Goal: Information Seeking & Learning: Learn about a topic

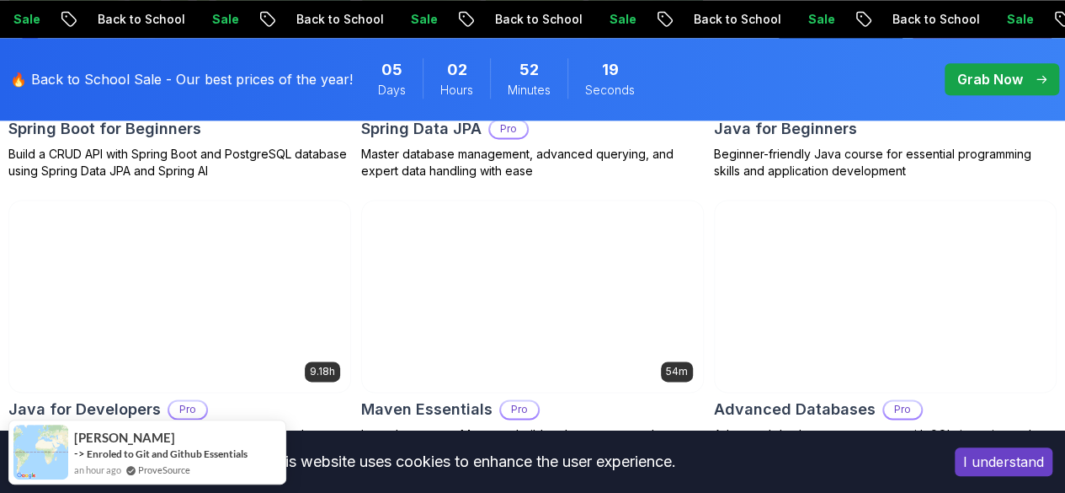
scroll to position [1094, 0]
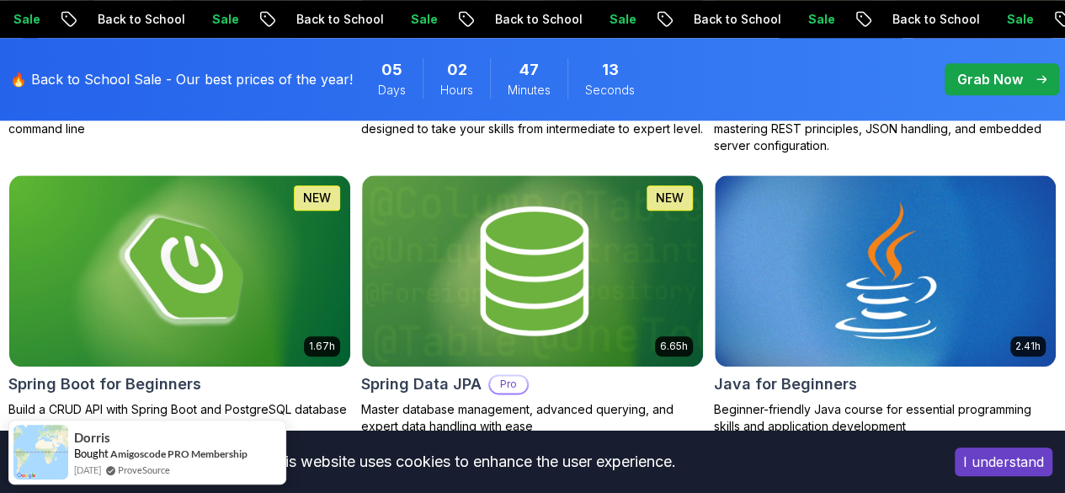
scroll to position [832, 0]
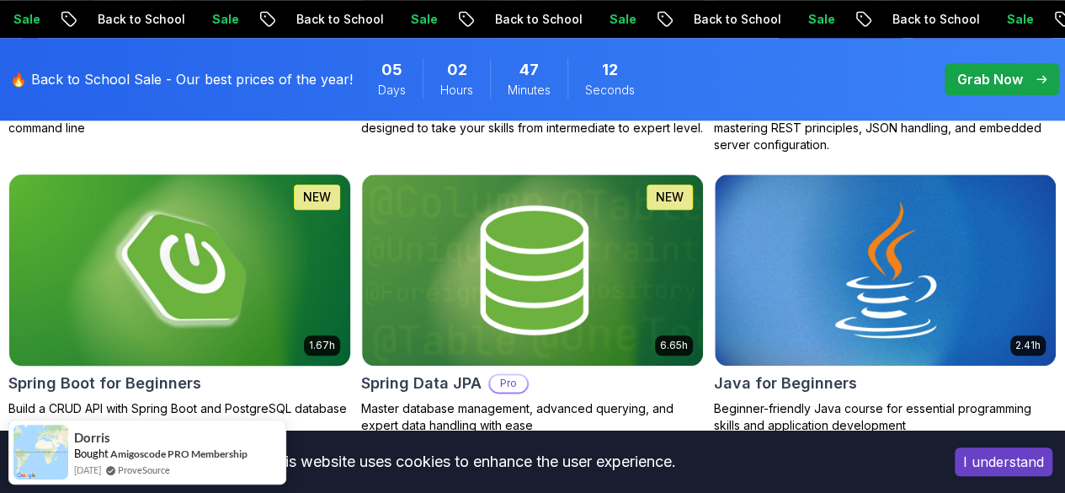
click at [359, 223] on img at bounding box center [180, 269] width 358 height 200
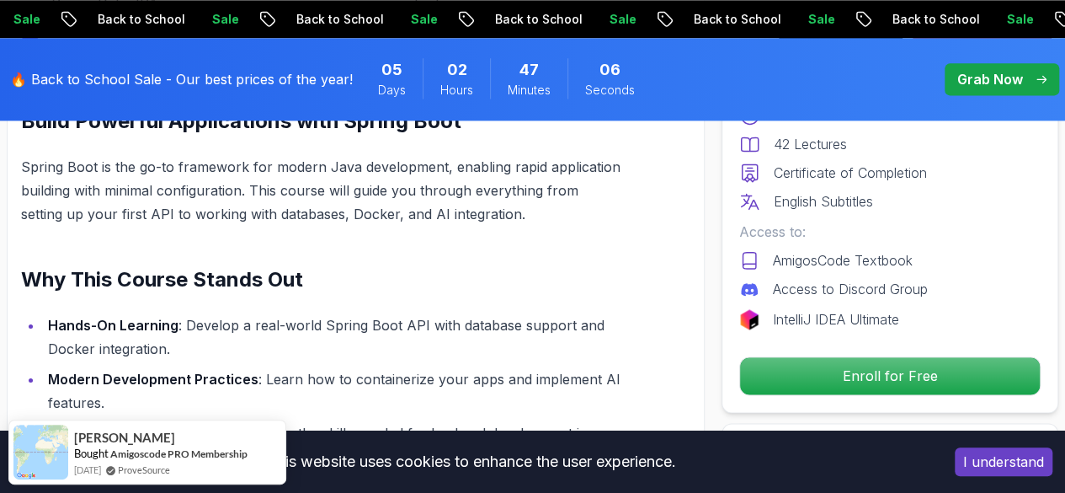
scroll to position [1111, 0]
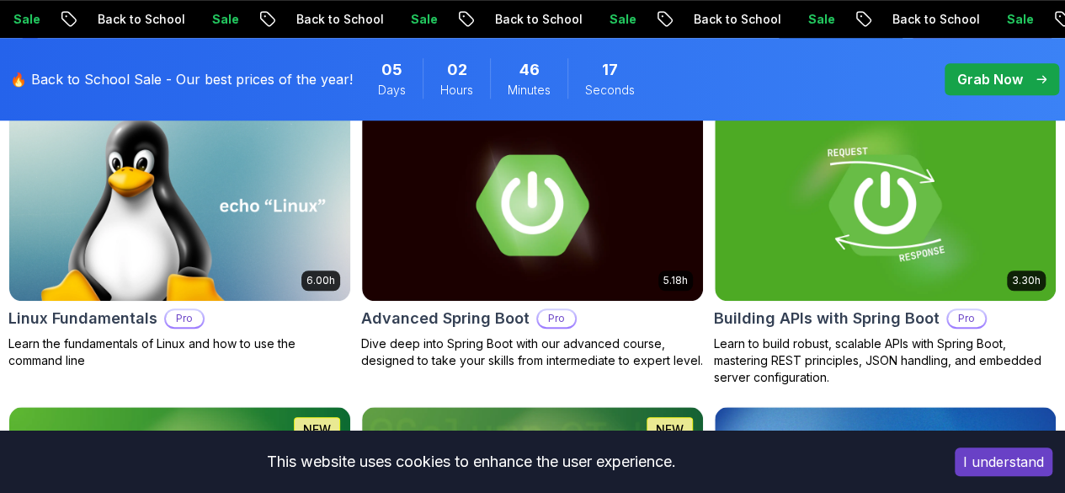
scroll to position [591, 0]
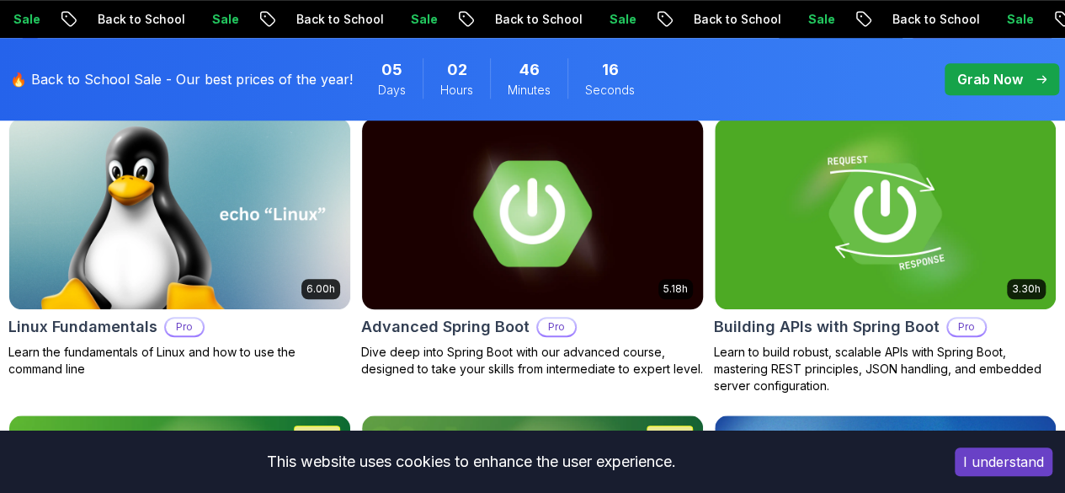
click at [667, 174] on img at bounding box center [533, 213] width 358 height 200
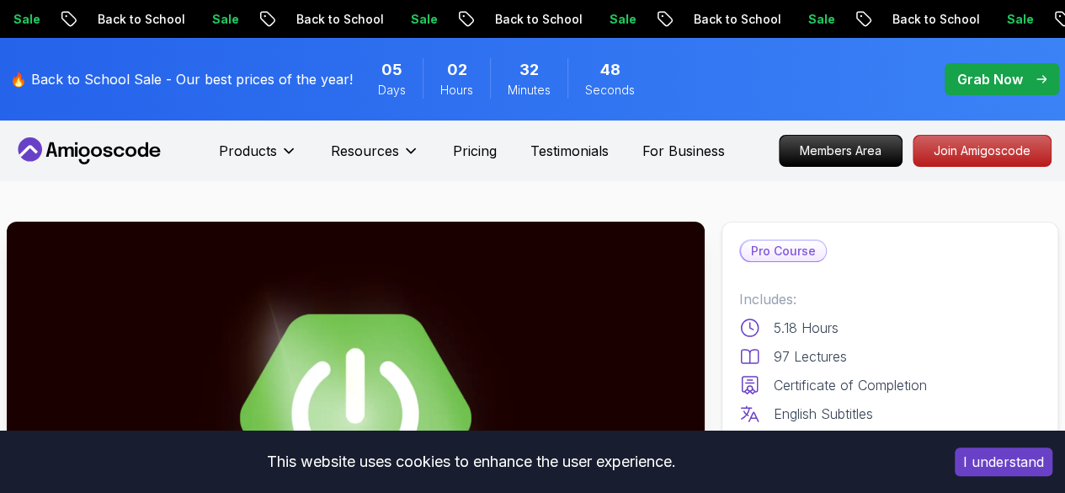
click at [98, 152] on icon at bounding box center [89, 150] width 152 height 27
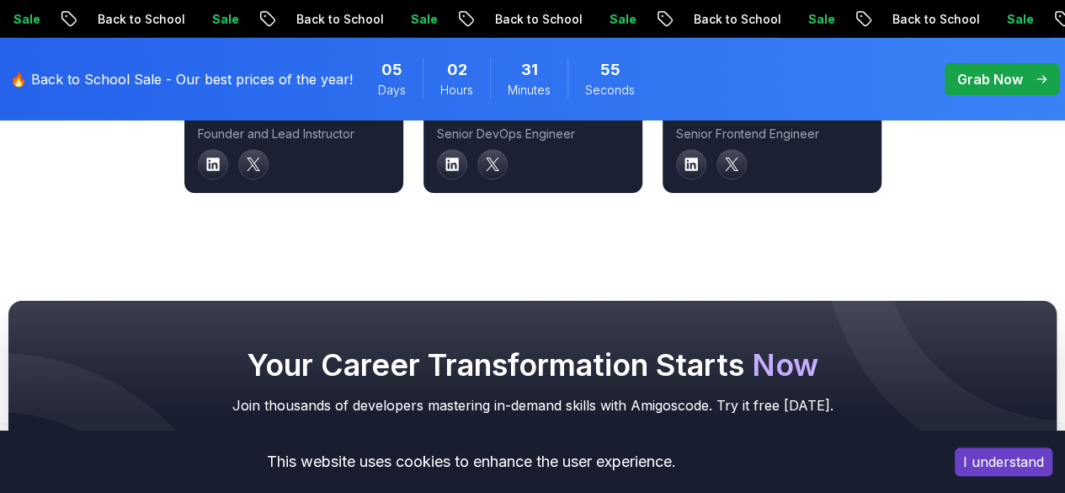
scroll to position [6675, 0]
